Goal: Use online tool/utility: Utilize a website feature to perform a specific function

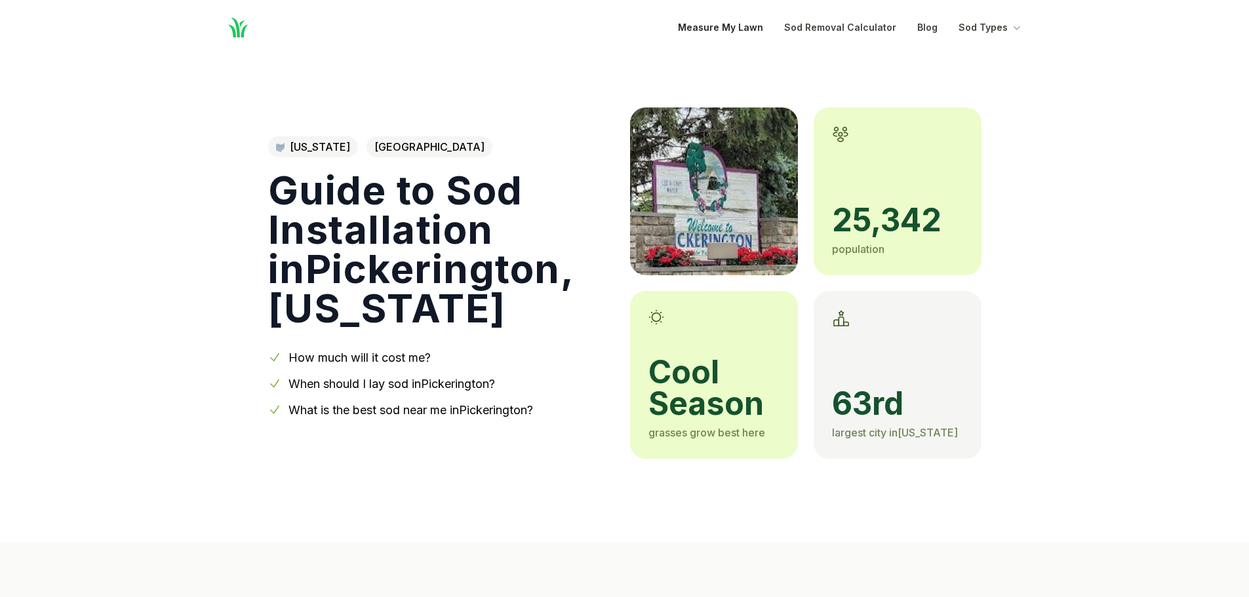
click at [716, 25] on link "Measure My Lawn" at bounding box center [720, 28] width 85 height 16
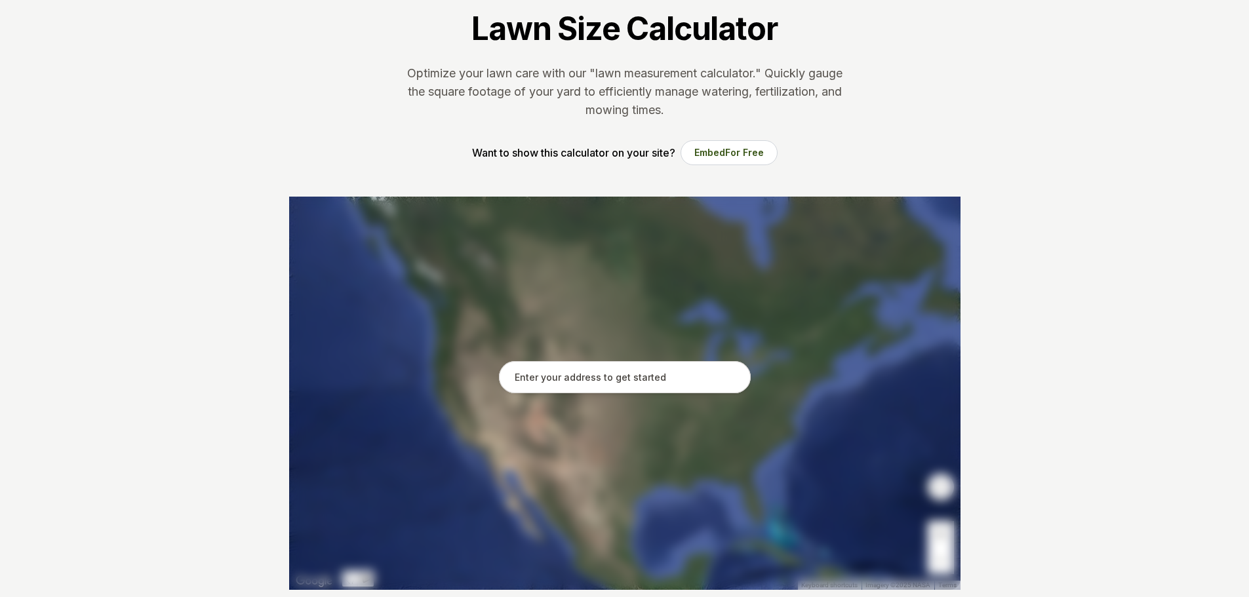
scroll to position [66, 0]
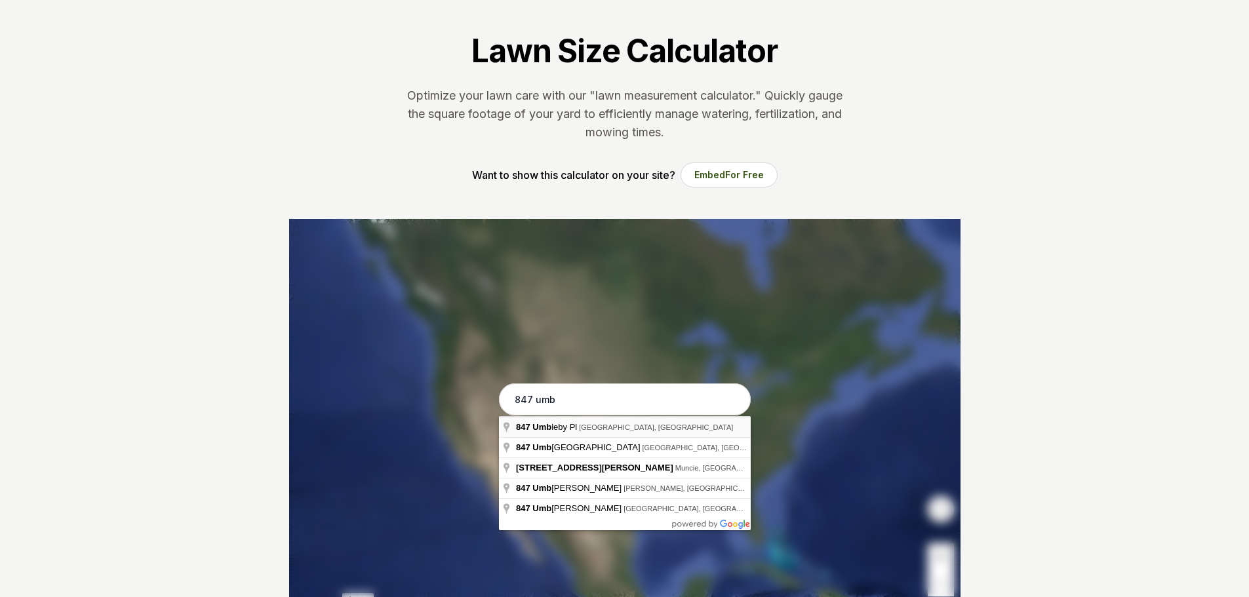
type input "[STREET_ADDRESS][PERSON_NAME]"
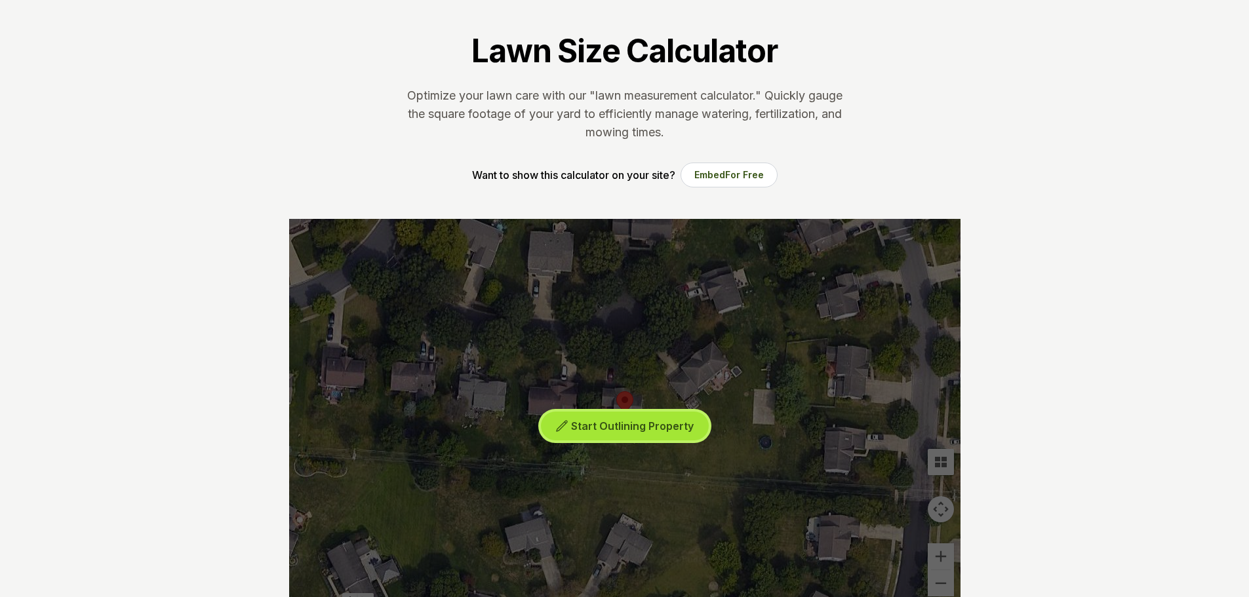
click at [617, 426] on span "Start Outlining Property" at bounding box center [632, 426] width 123 height 13
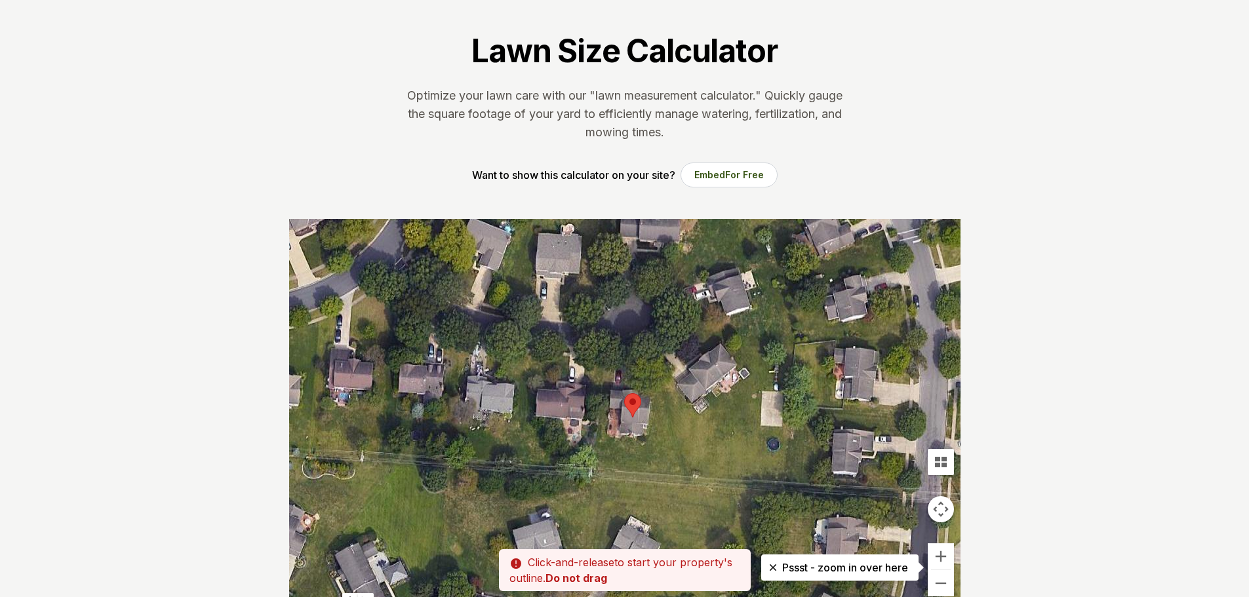
drag, startPoint x: 595, startPoint y: 386, endPoint x: 605, endPoint y: 388, distance: 10.0
click at [605, 388] on div at bounding box center [625, 416] width 672 height 394
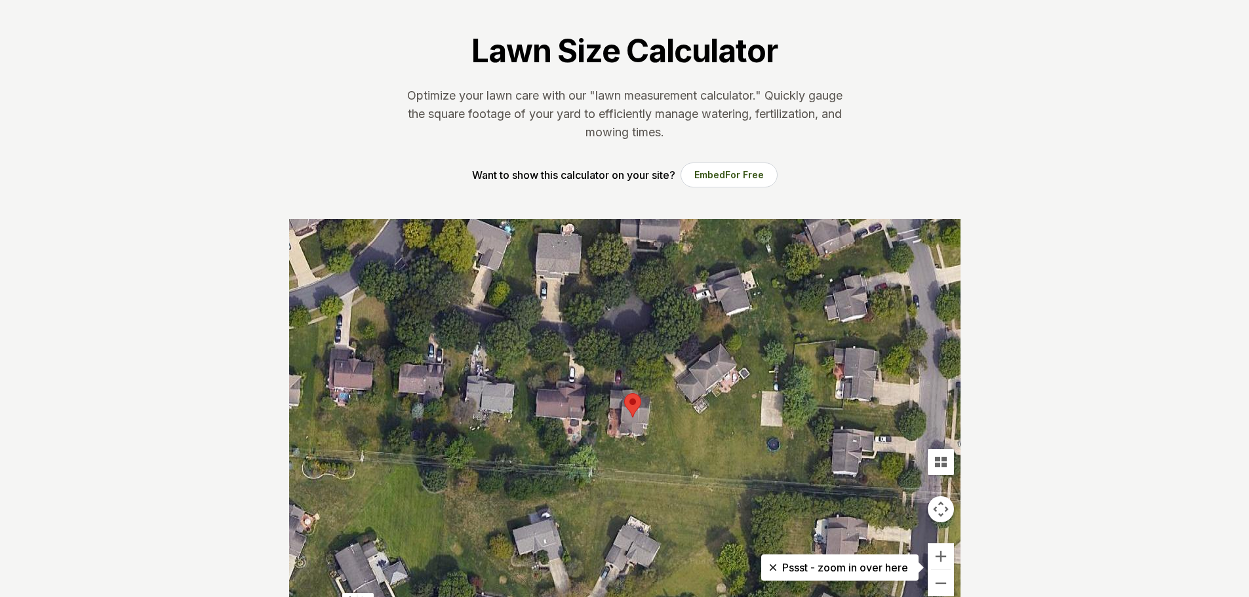
click at [605, 388] on div at bounding box center [625, 416] width 672 height 394
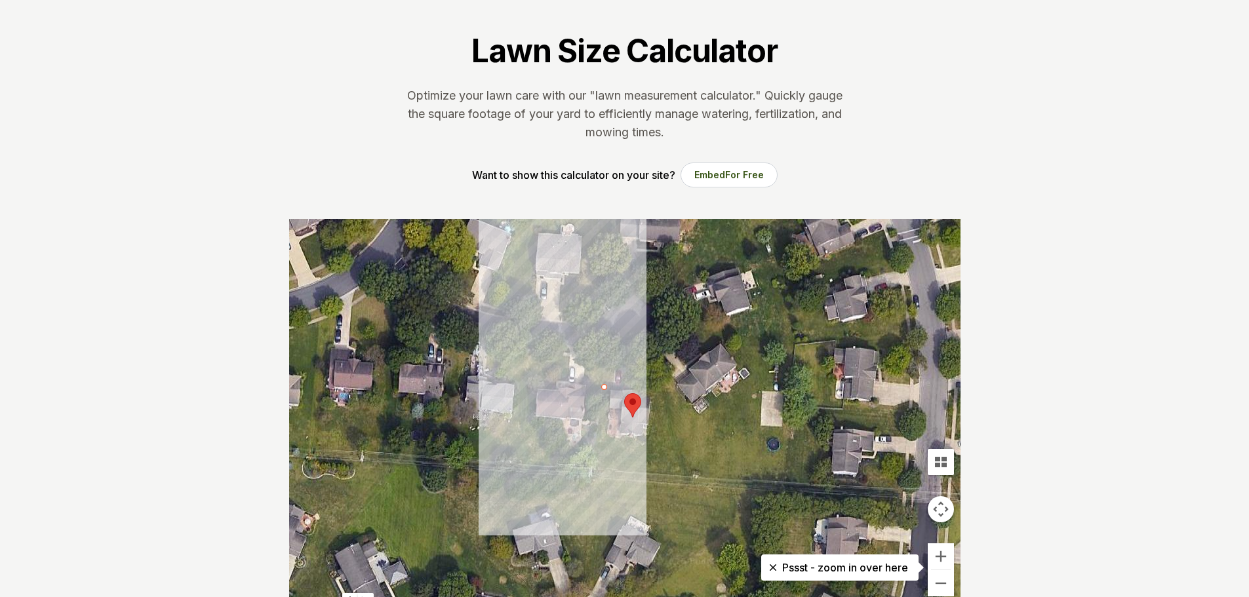
click at [606, 357] on div at bounding box center [625, 416] width 672 height 394
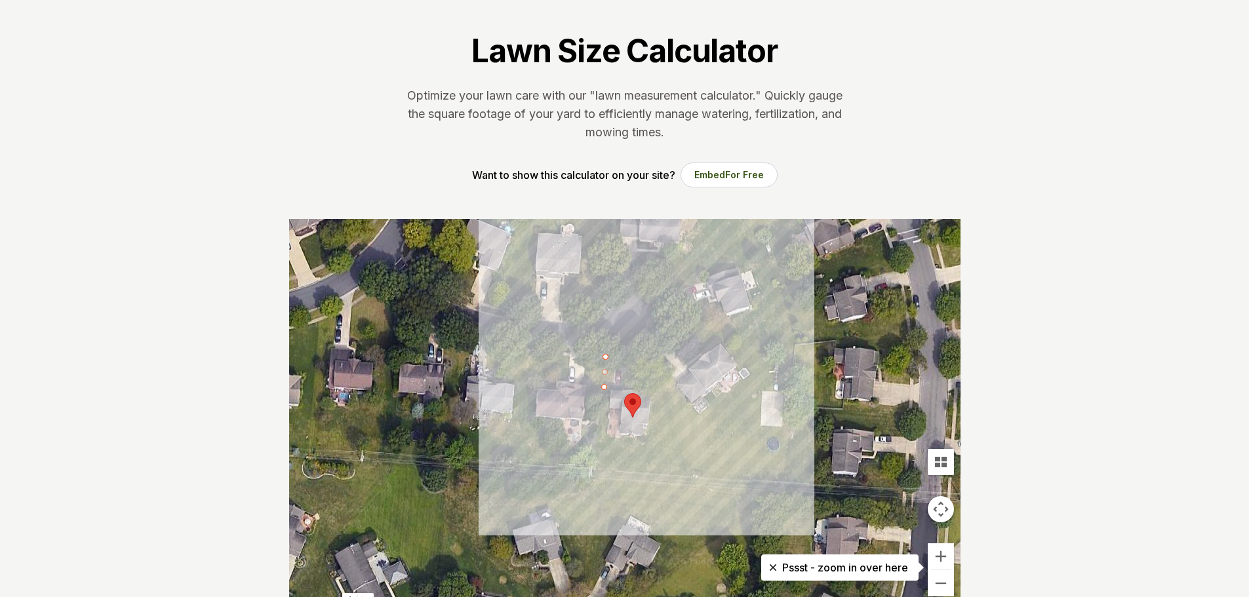
click at [654, 359] on div at bounding box center [625, 416] width 672 height 394
click at [664, 393] on div at bounding box center [625, 416] width 672 height 394
click at [629, 389] on div at bounding box center [625, 416] width 672 height 394
click at [630, 364] on div at bounding box center [625, 416] width 672 height 394
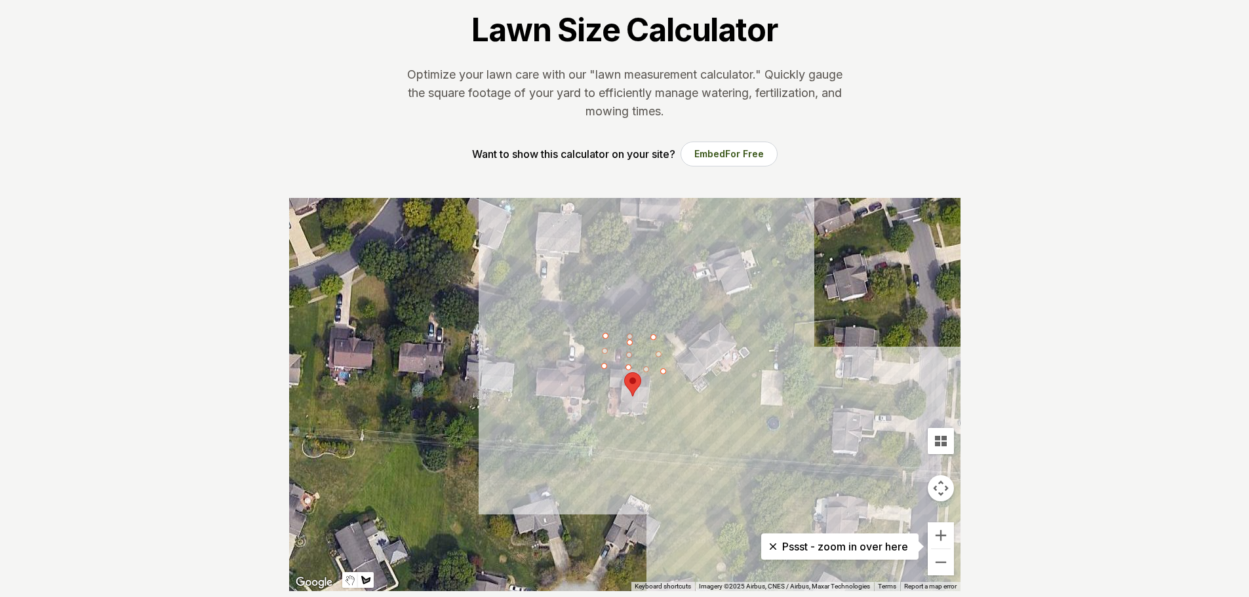
scroll to position [0, 0]
